Goal: Information Seeking & Learning: Learn about a topic

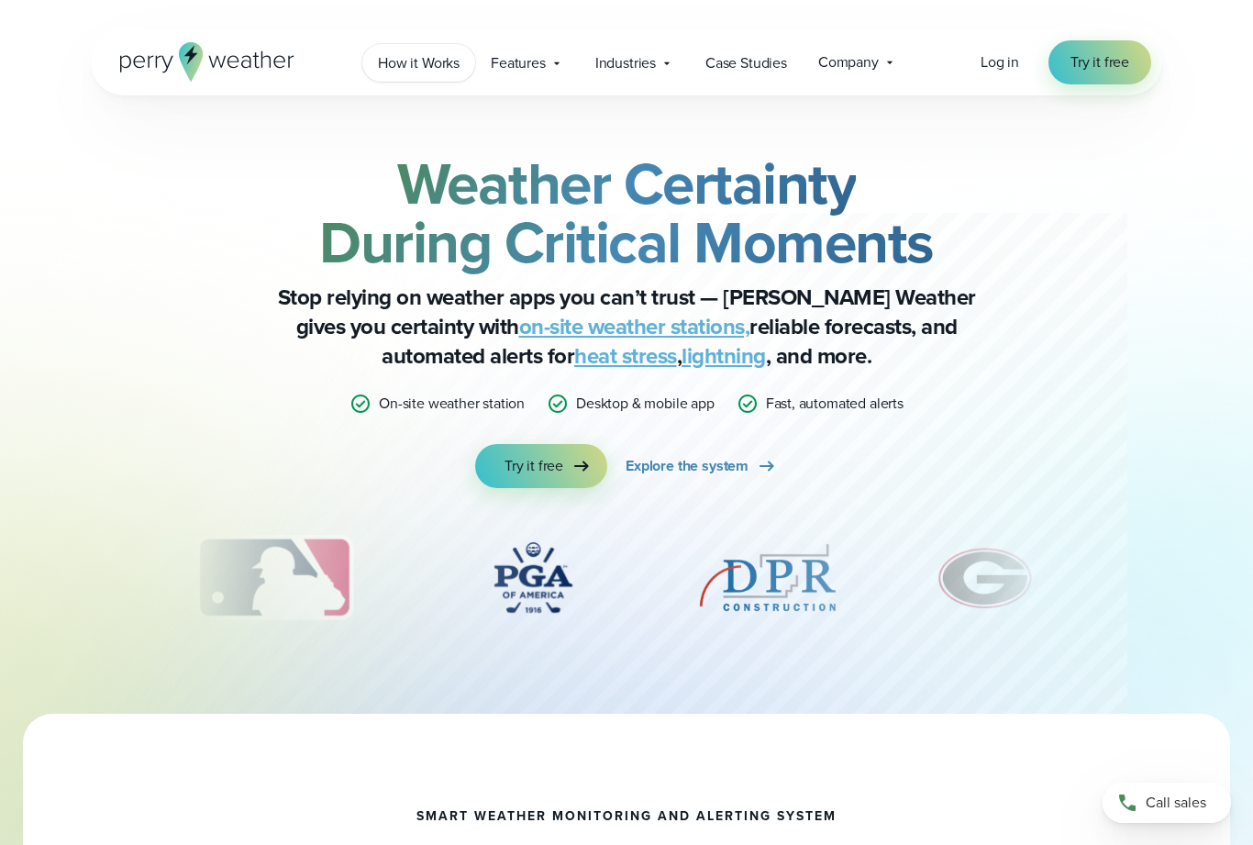
click at [426, 52] on span "How it Works" at bounding box center [419, 63] width 82 height 22
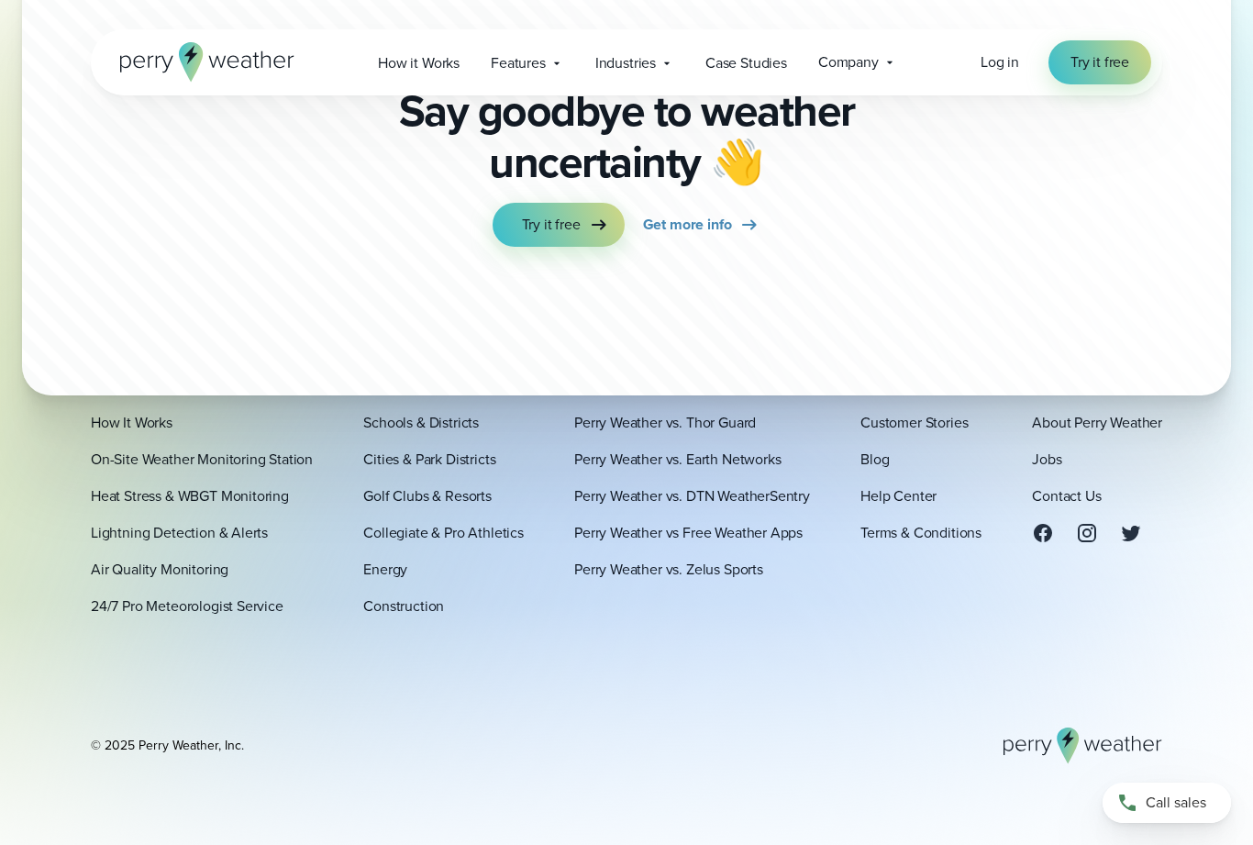
scroll to position [5014, 0]
click at [287, 470] on link "On-Site Weather Monitoring Station" at bounding box center [202, 459] width 222 height 22
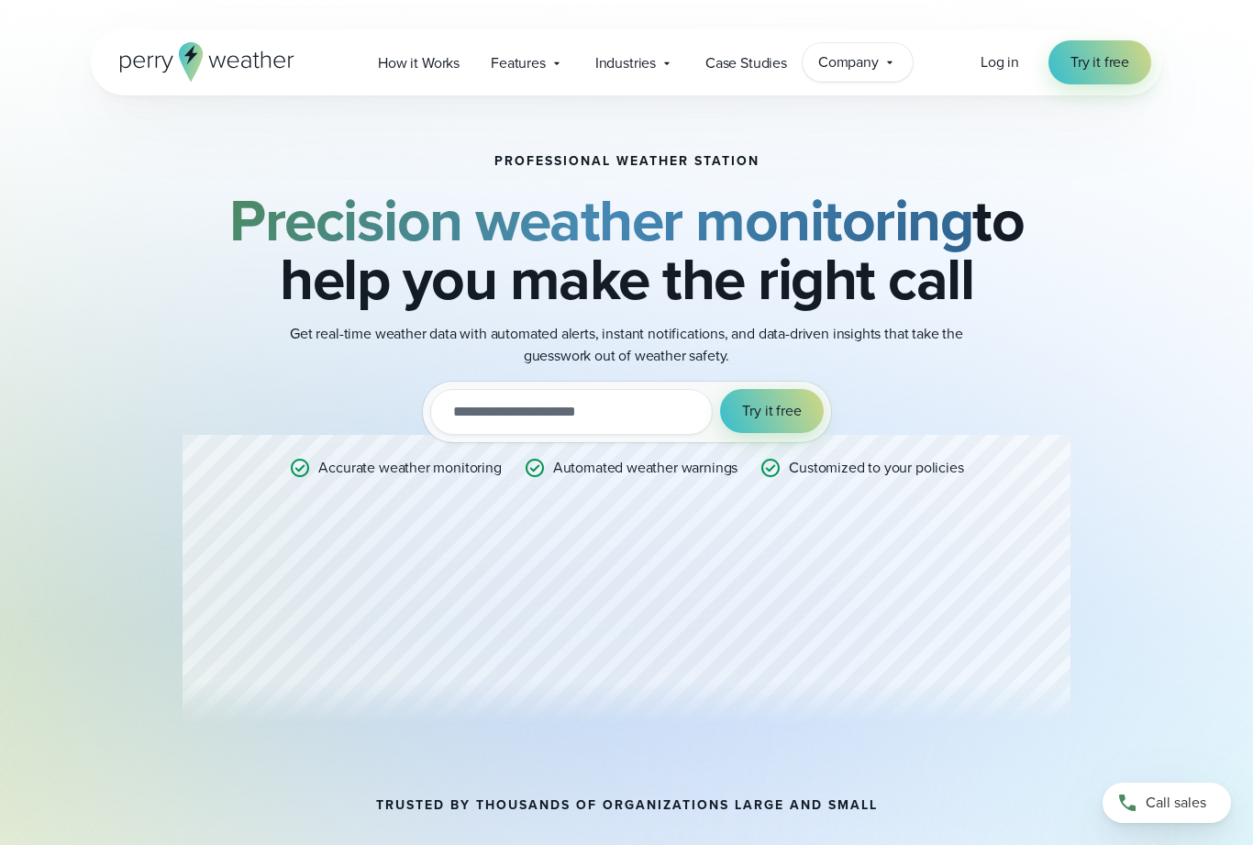
click at [861, 61] on span "Company" at bounding box center [848, 62] width 61 height 22
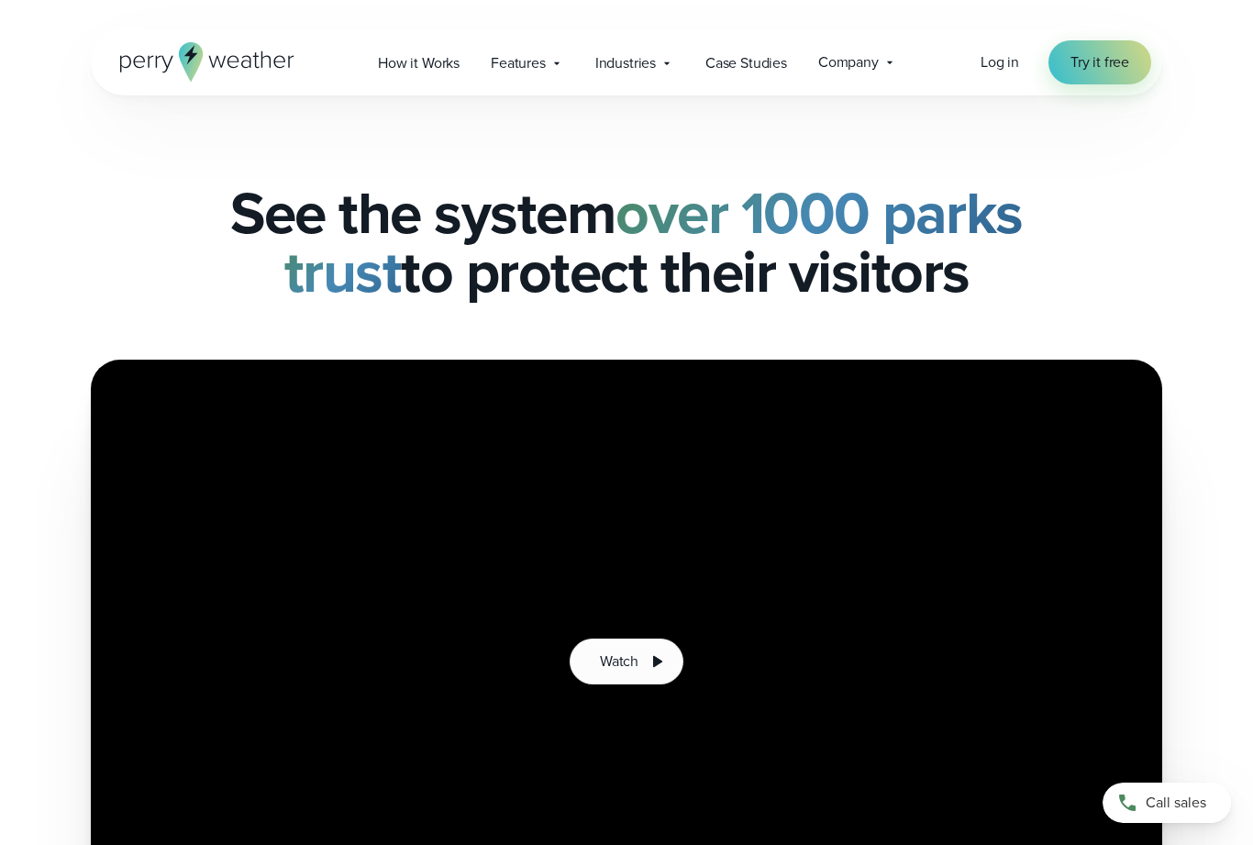
scroll to position [147, 0]
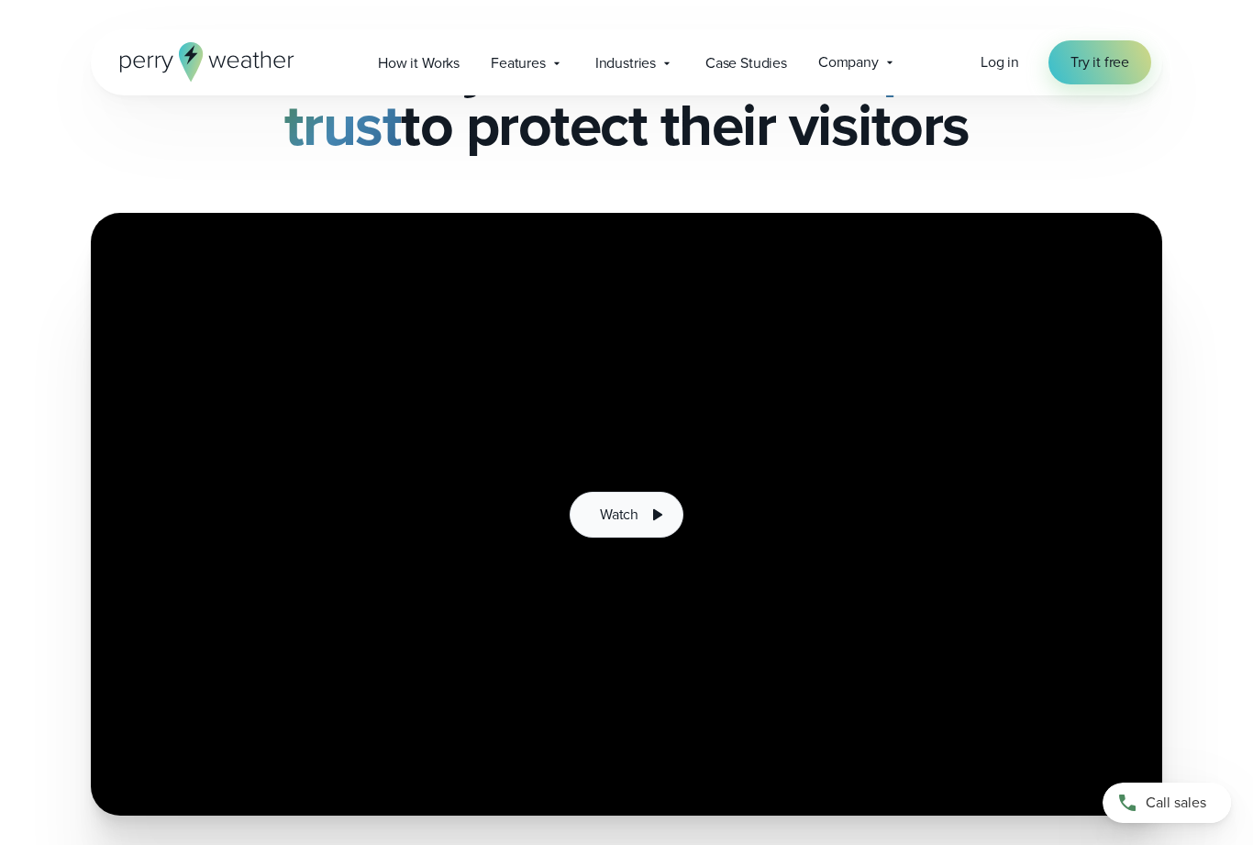
click at [660, 510] on icon at bounding box center [657, 514] width 22 height 22
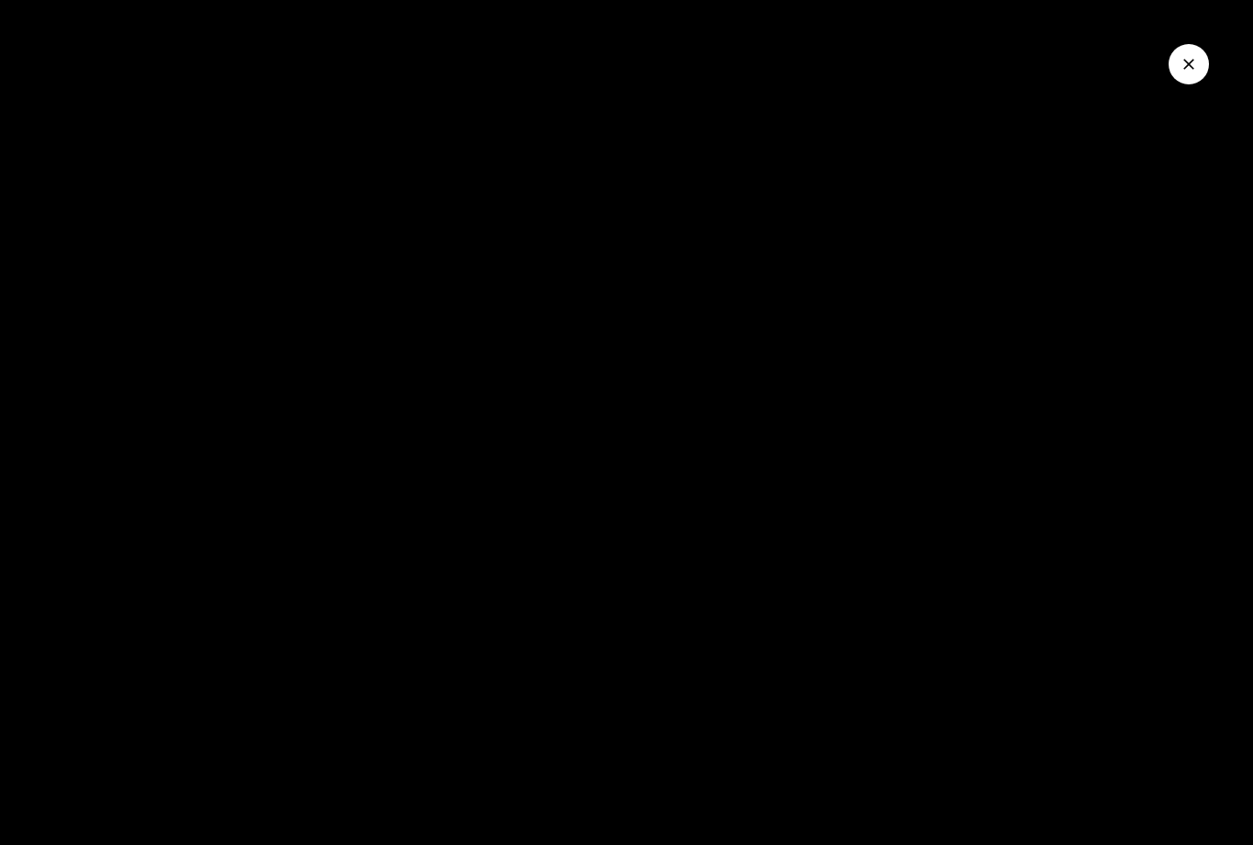
click at [1202, 56] on button "Close Video" at bounding box center [1188, 64] width 40 height 40
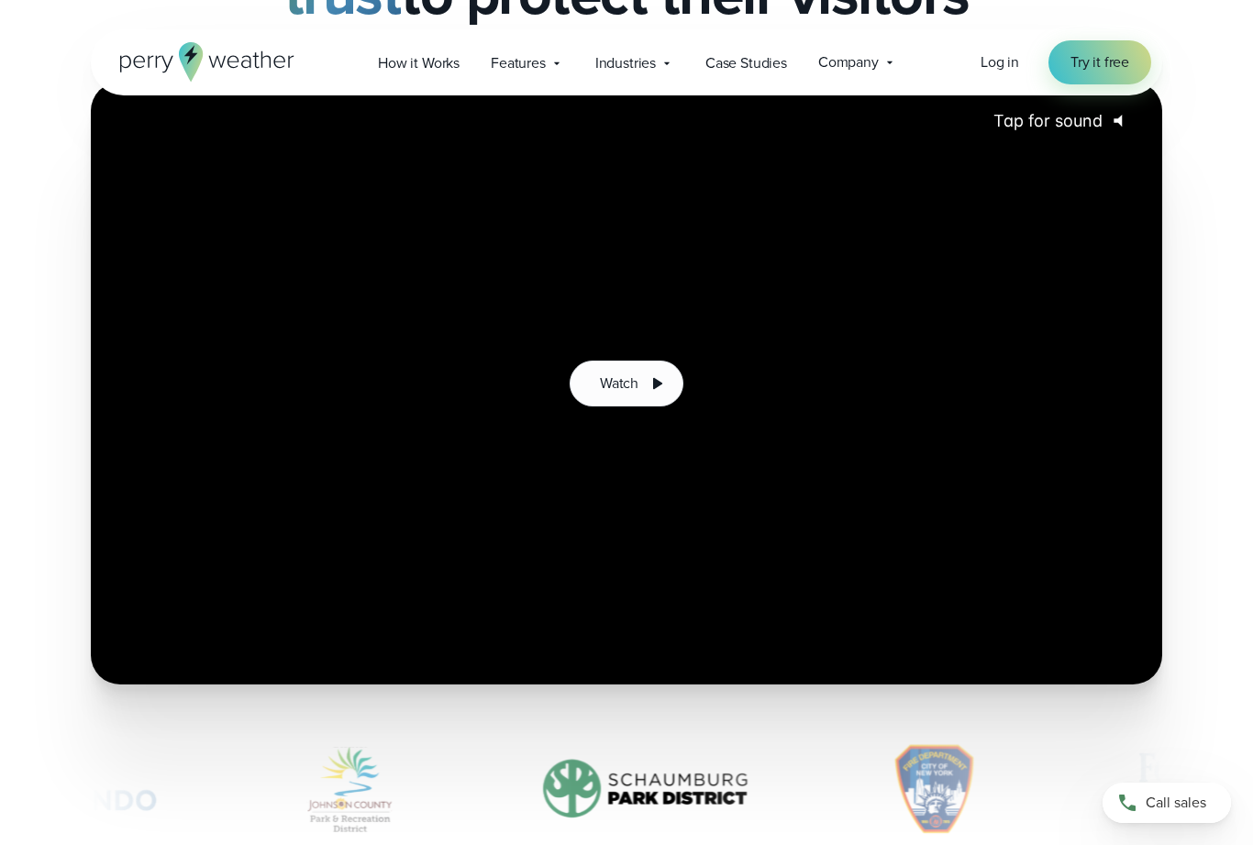
scroll to position [0, 0]
